Goal: Task Accomplishment & Management: Use online tool/utility

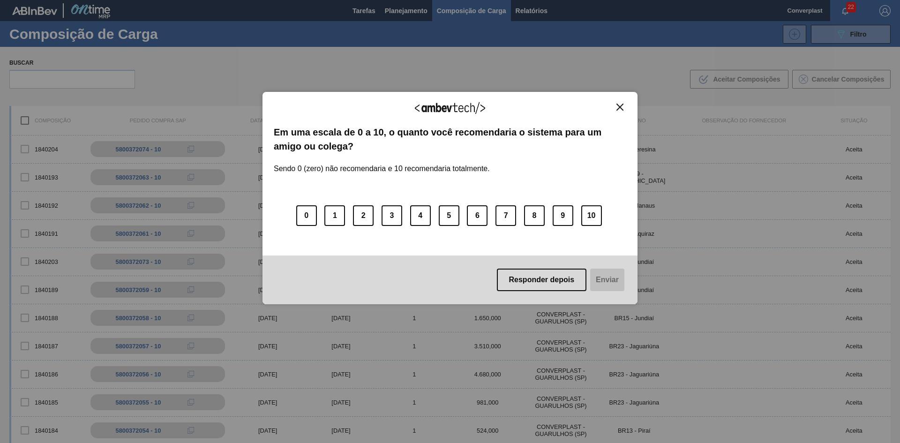
click at [614, 105] on button "Close" at bounding box center [620, 107] width 13 height 8
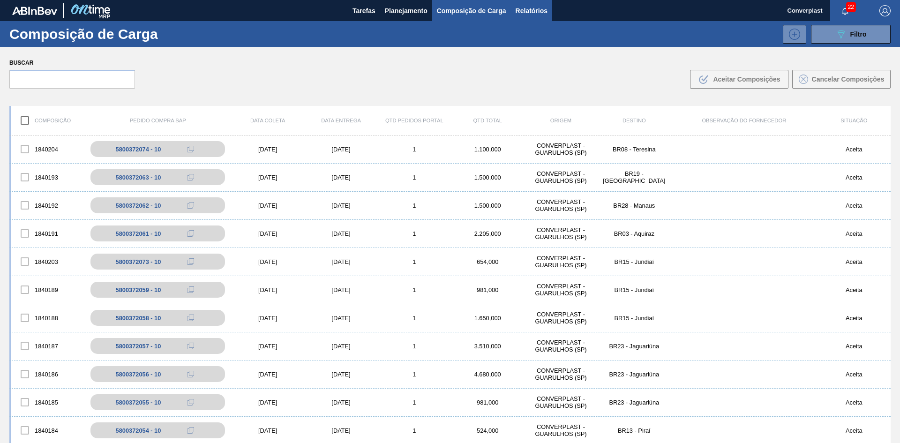
click at [524, 15] on span "Relatórios" at bounding box center [532, 10] width 32 height 11
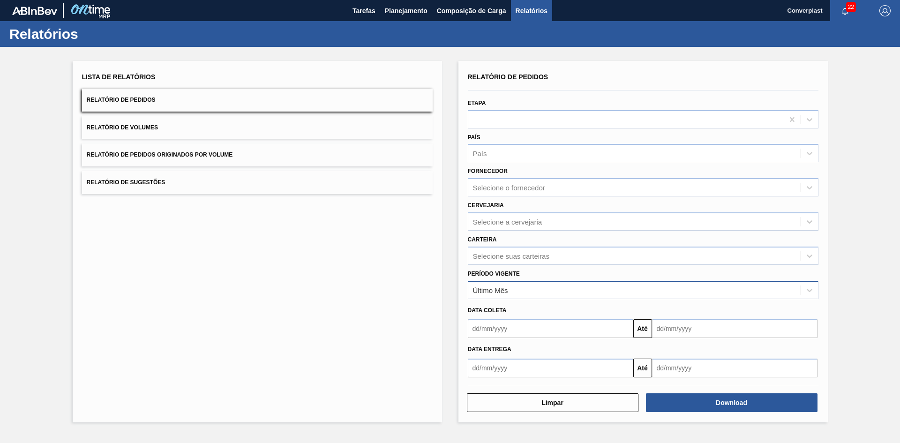
click at [529, 292] on div "Último Mês" at bounding box center [634, 290] width 332 height 14
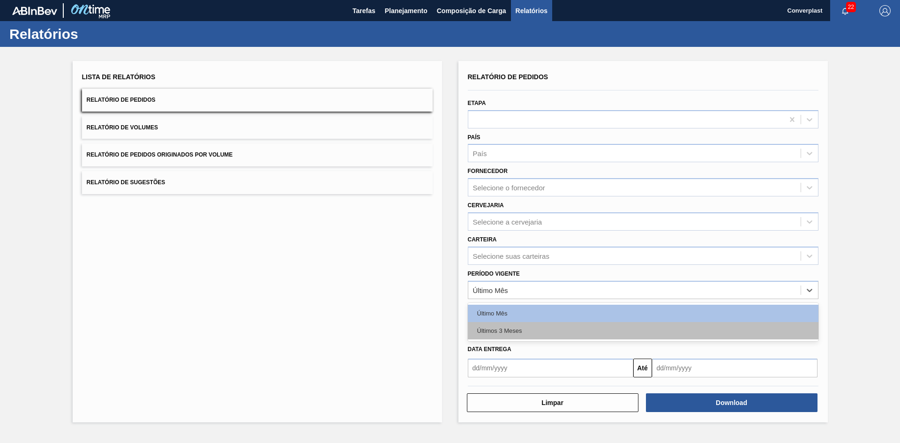
click at [527, 335] on div "Últimos 3 Meses" at bounding box center [643, 330] width 351 height 17
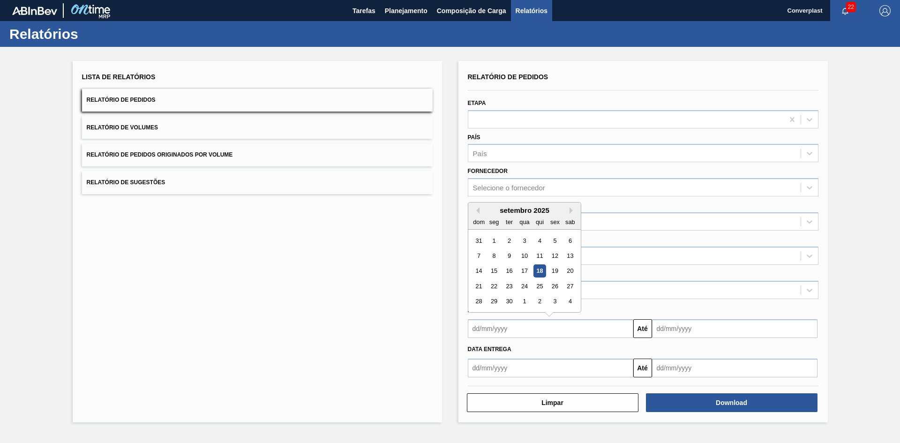
click at [527, 320] on input "text" at bounding box center [551, 328] width 166 height 19
click at [476, 210] on button "Previous Month" at bounding box center [476, 210] width 7 height 7
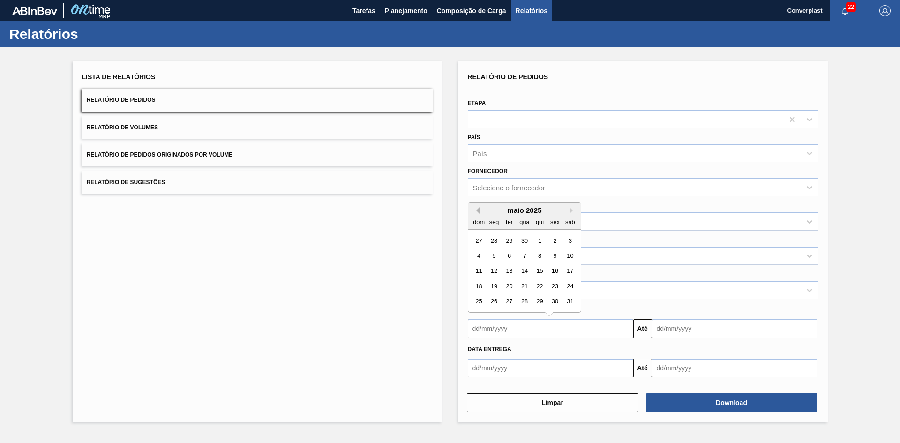
click at [476, 210] on button "Previous Month" at bounding box center [476, 210] width 7 height 7
click at [509, 241] on div "1" at bounding box center [509, 240] width 13 height 13
type input "[DATE]"
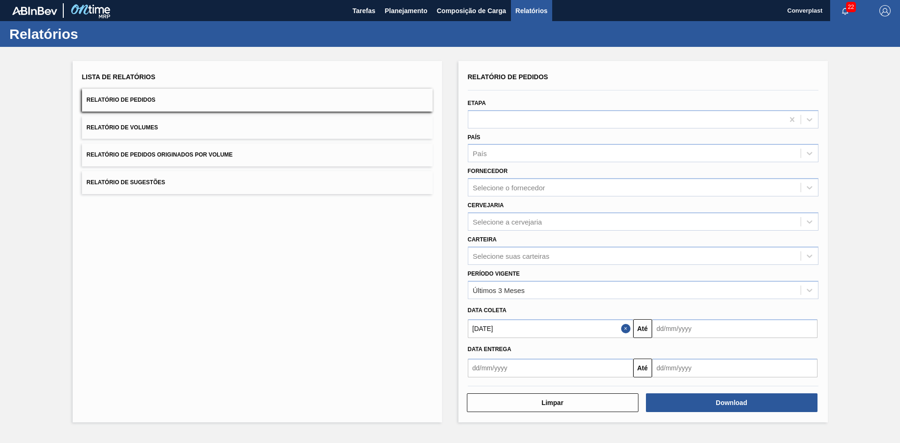
click at [692, 321] on input "text" at bounding box center [735, 328] width 166 height 19
click at [752, 213] on div "setembro 2025" at bounding box center [709, 210] width 113 height 8
click at [756, 214] on div "setembro 2025" at bounding box center [709, 210] width 113 height 8
click at [754, 212] on button "Next Month" at bounding box center [757, 210] width 7 height 7
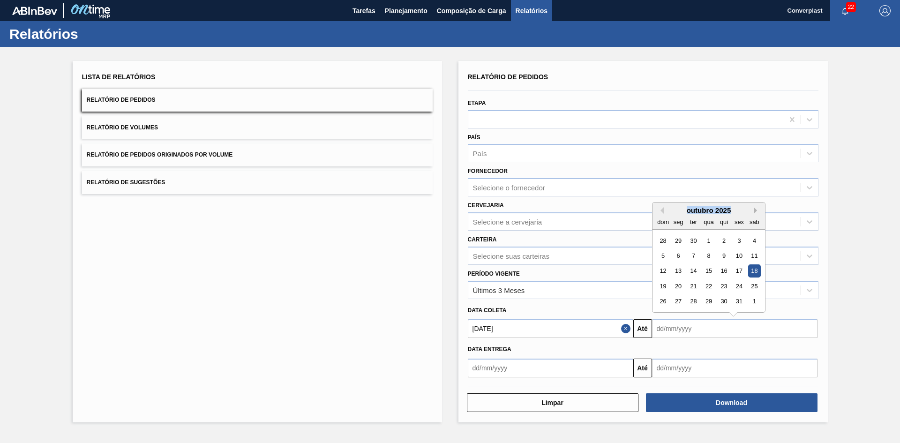
click at [754, 212] on button "Next Month" at bounding box center [757, 210] width 7 height 7
click at [752, 285] on div "28" at bounding box center [754, 286] width 13 height 13
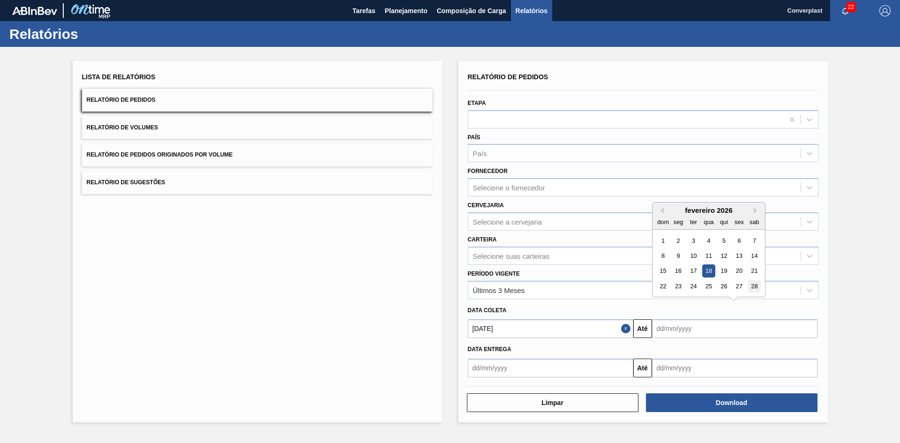
type input "[DATE]"
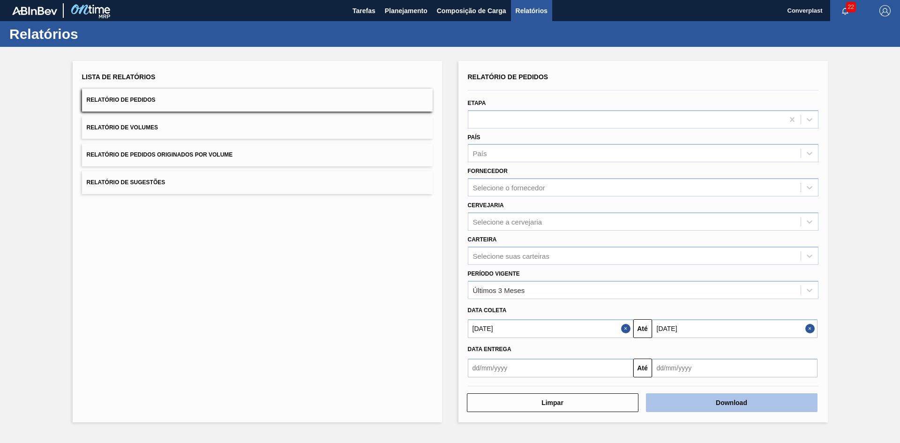
click at [766, 405] on button "Download" at bounding box center [732, 402] width 172 height 19
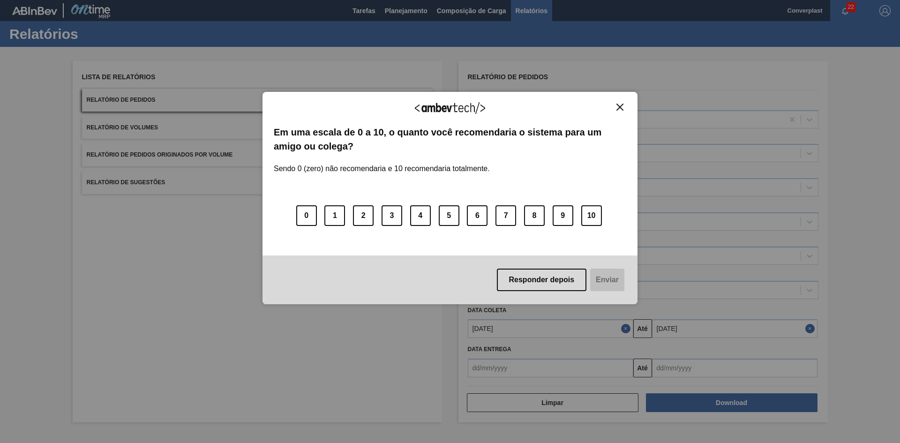
drag, startPoint x: 622, startPoint y: 111, endPoint x: 595, endPoint y: 86, distance: 36.5
click at [621, 111] on div "Agradecemos seu feedback!" at bounding box center [450, 114] width 353 height 22
click at [620, 110] on img "Close" at bounding box center [620, 107] width 7 height 7
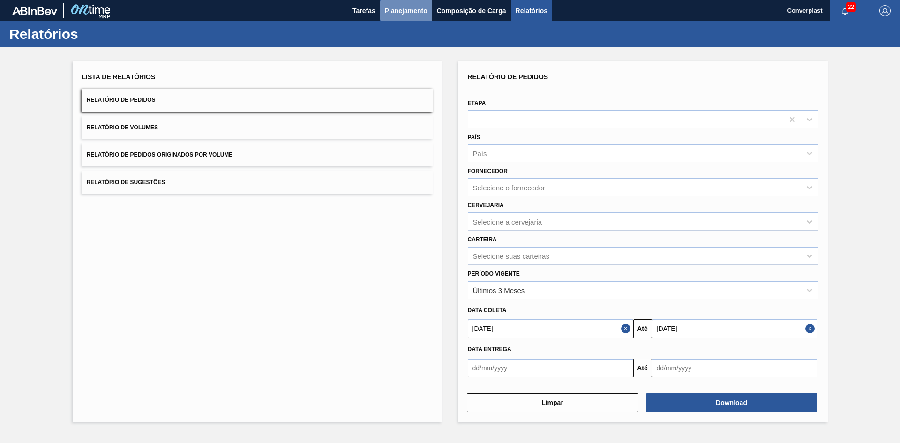
click at [410, 13] on span "Planejamento" at bounding box center [406, 10] width 43 height 11
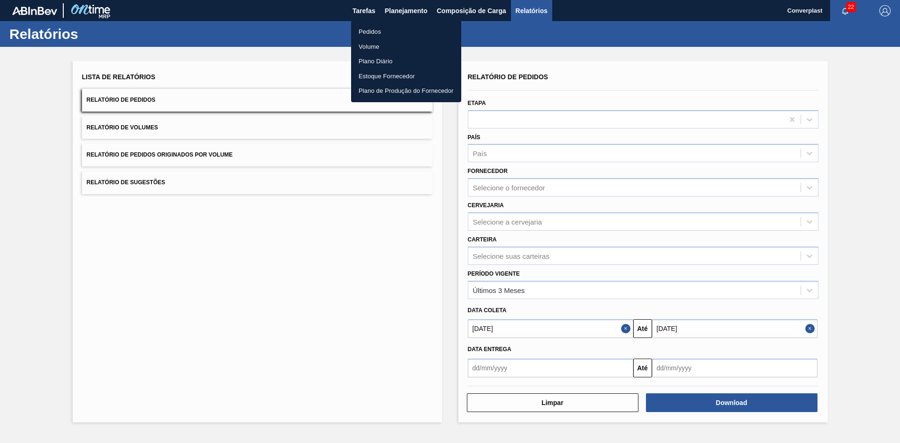
click at [378, 35] on li "Pedidos" at bounding box center [406, 31] width 110 height 15
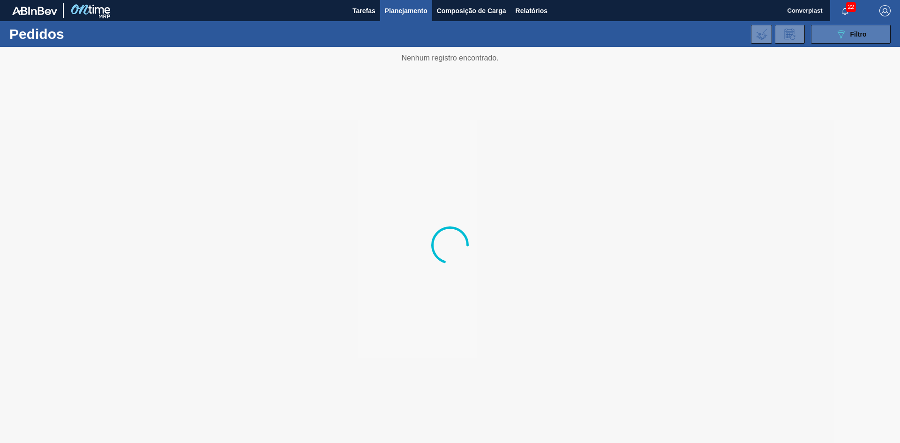
click at [843, 34] on icon "089F7B8B-B2A5-4AFE-B5C0-19BA573D28AC" at bounding box center [841, 34] width 11 height 11
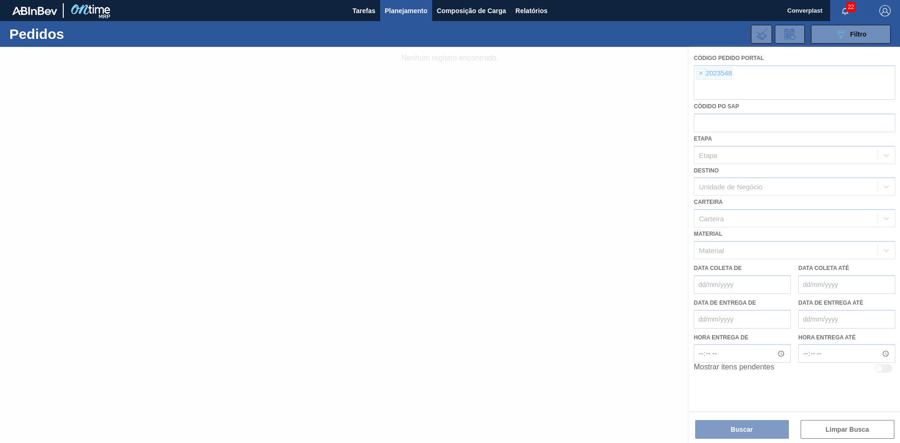
click at [699, 79] on div at bounding box center [450, 245] width 900 height 396
click at [698, 74] on div at bounding box center [450, 245] width 900 height 396
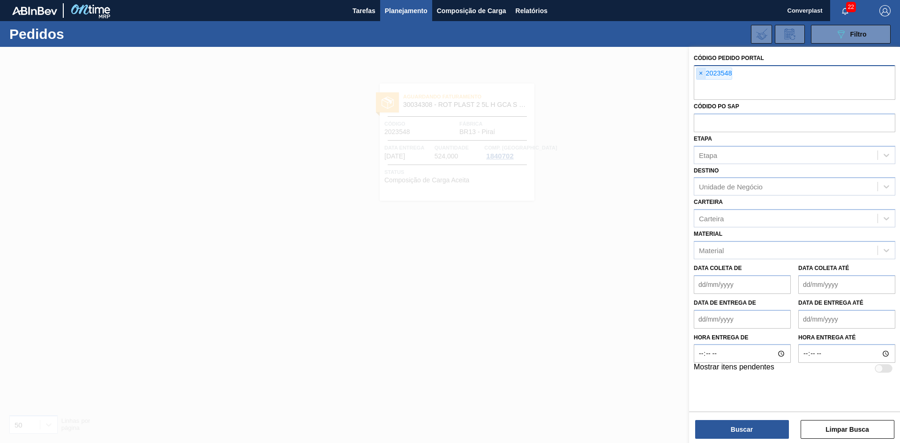
click at [700, 75] on span "×" at bounding box center [701, 73] width 9 height 11
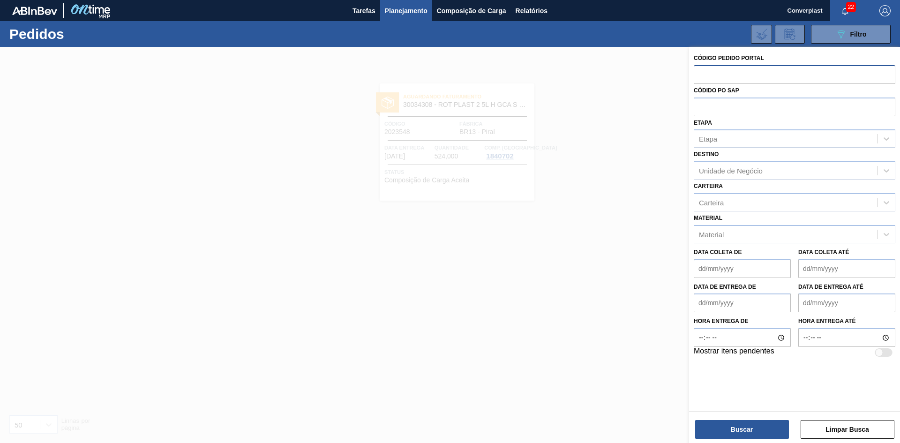
paste input "text"
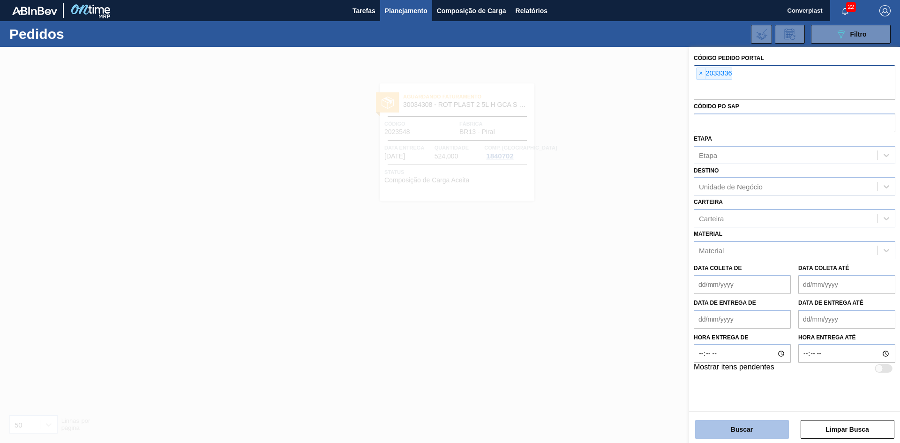
click at [760, 436] on button "Buscar" at bounding box center [742, 429] width 94 height 19
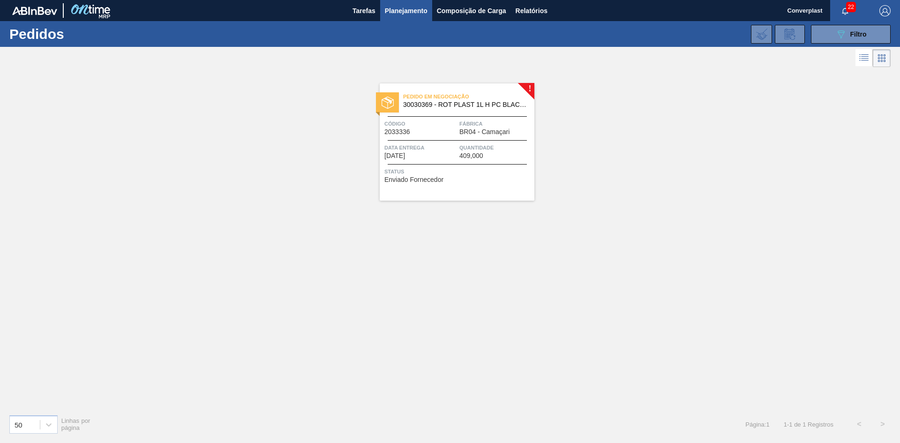
click at [503, 180] on div "Status Enviado Fornecedor" at bounding box center [458, 174] width 148 height 15
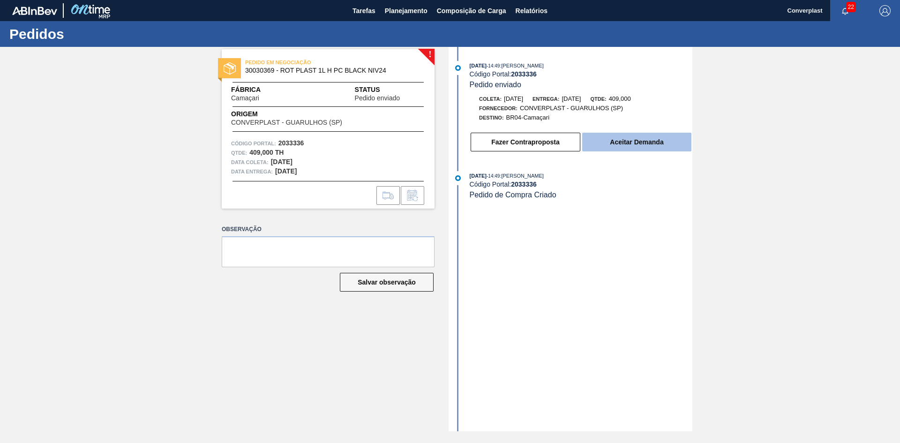
click at [607, 142] on button "Aceitar Demanda" at bounding box center [636, 142] width 109 height 19
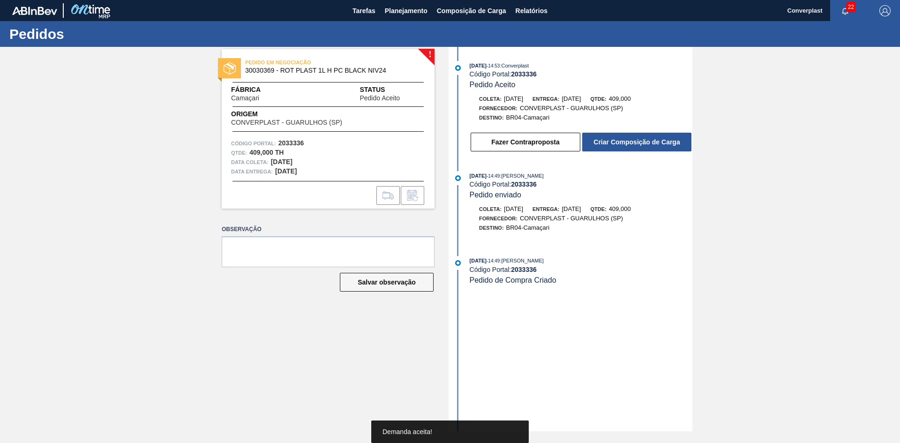
click at [607, 142] on button "Criar Composição de Carga" at bounding box center [636, 142] width 109 height 19
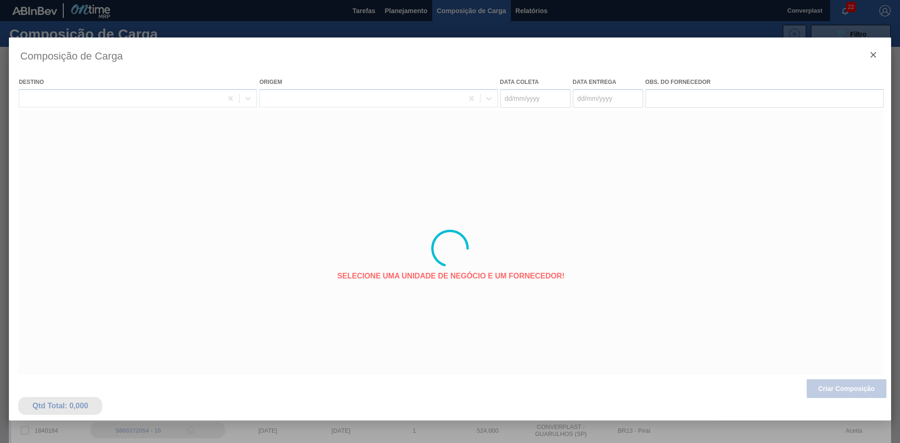
type coleta "[DATE]"
type entrega "[DATE]"
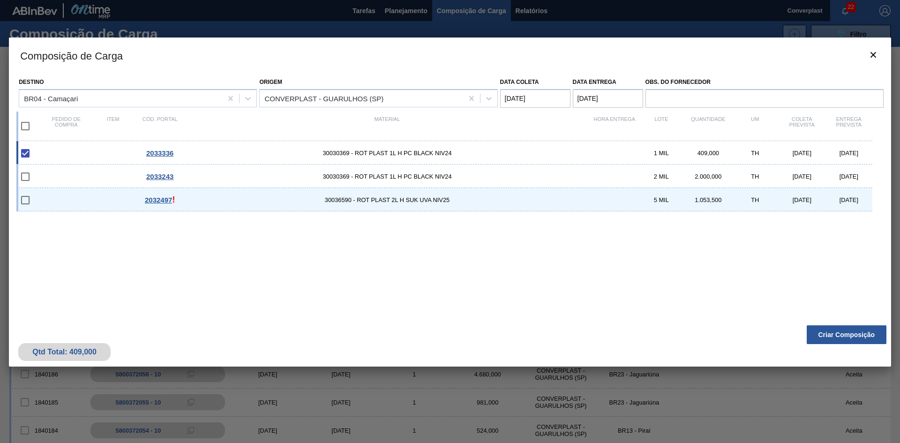
click at [830, 332] on button "Criar Composição" at bounding box center [847, 334] width 80 height 19
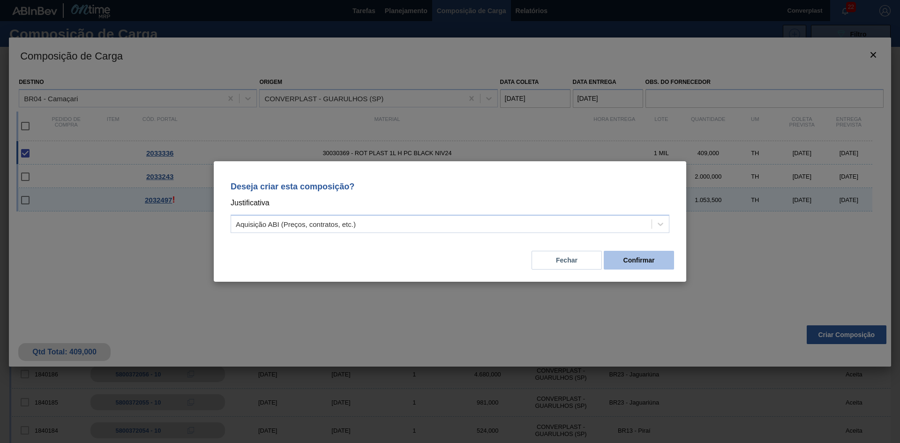
click at [638, 265] on button "Confirmar" at bounding box center [639, 260] width 70 height 19
